Goal: Check status: Check status

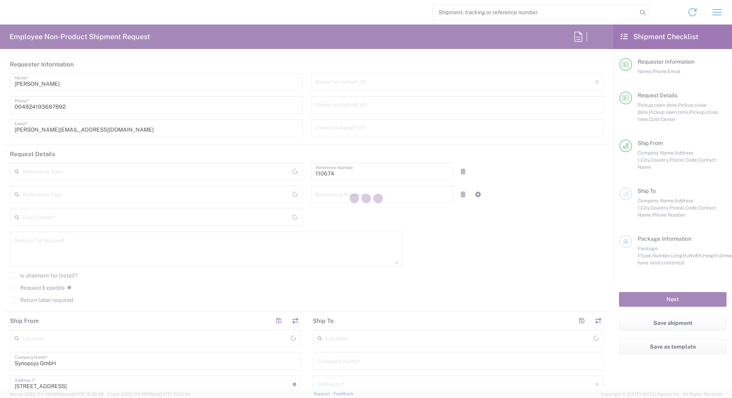
type input "[GEOGRAPHIC_DATA]"
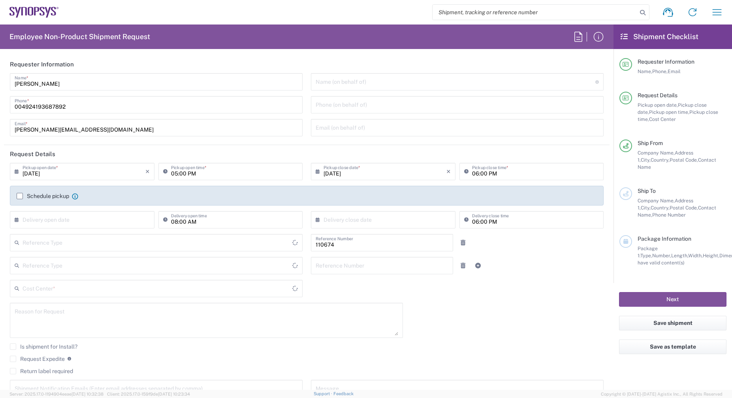
type input "Department"
type input "DE01, CIO, IT, ESS14 110674"
type input "Delivered at Place"
type input "[GEOGRAPHIC_DATA] DE04"
click at [709, 14] on button "button" at bounding box center [716, 12] width 19 height 19
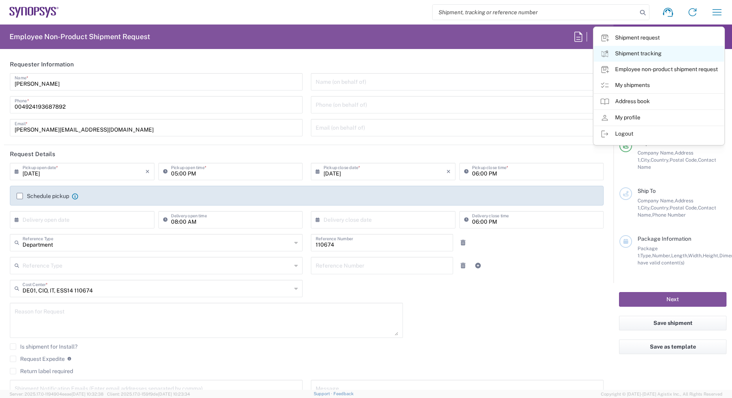
click at [664, 53] on link "Shipment tracking" at bounding box center [659, 54] width 130 height 16
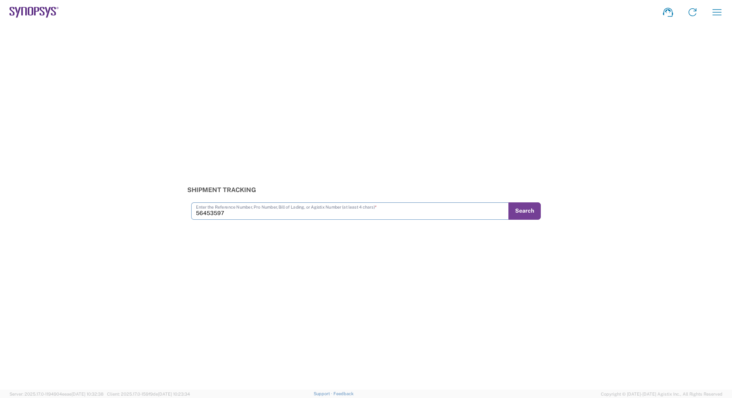
type input "56453597"
click at [525, 213] on button "Search" at bounding box center [524, 210] width 32 height 17
